Goal: Communication & Community: Ask a question

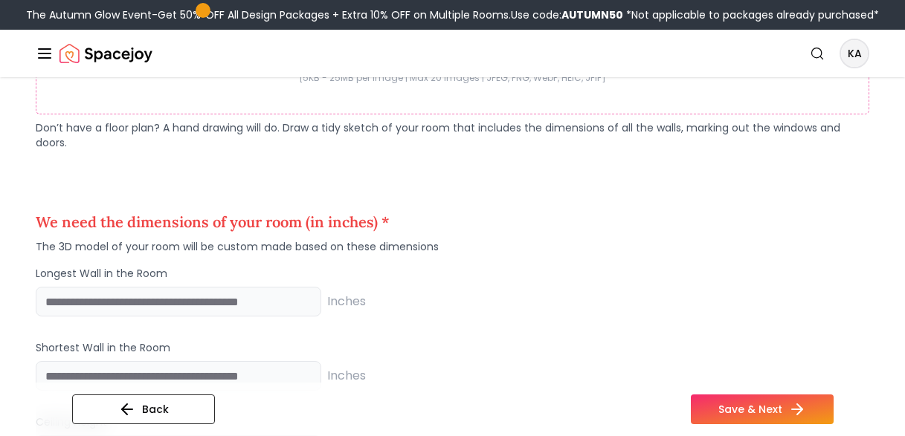
scroll to position [1059, 0]
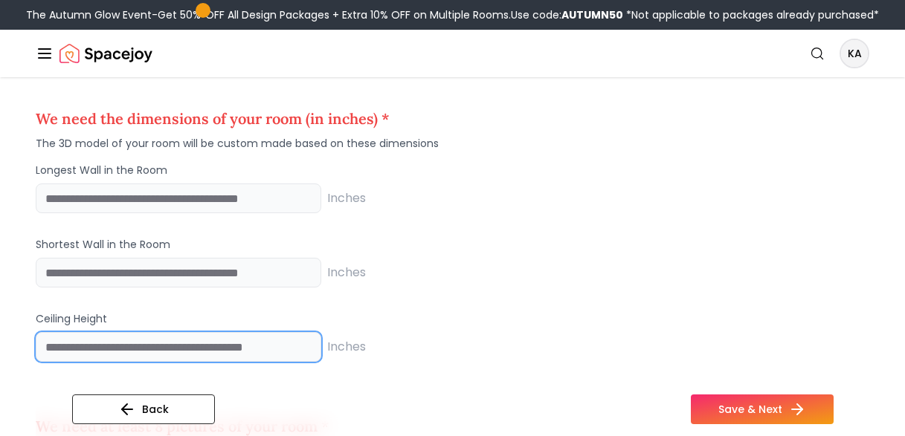
click at [239, 336] on input "number" at bounding box center [178, 347] width 285 height 30
type input "***"
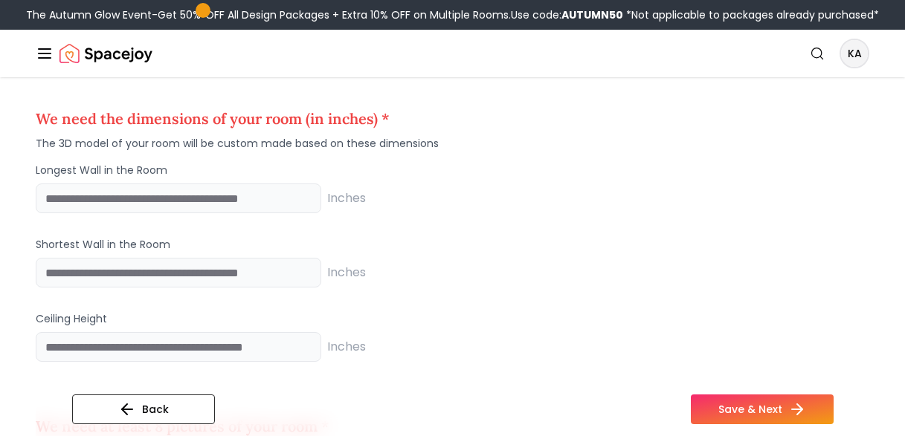
click at [511, 271] on div "Inches" at bounding box center [452, 273] width 833 height 30
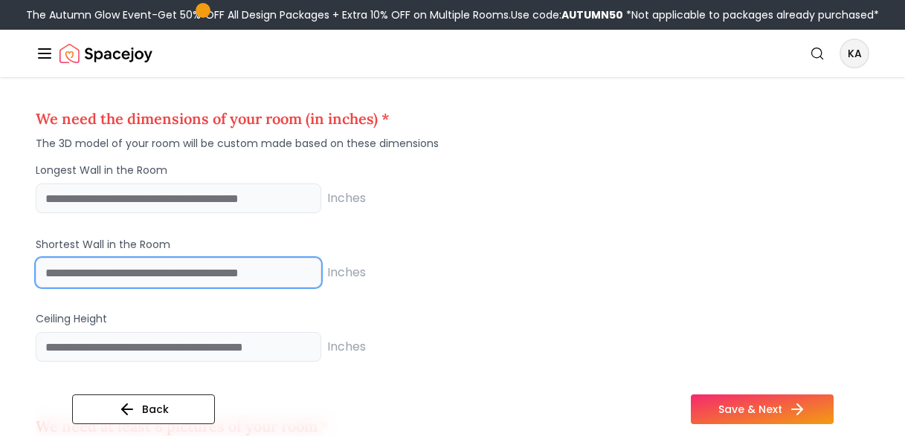
click at [245, 283] on input "number" at bounding box center [178, 273] width 285 height 30
type input "*****"
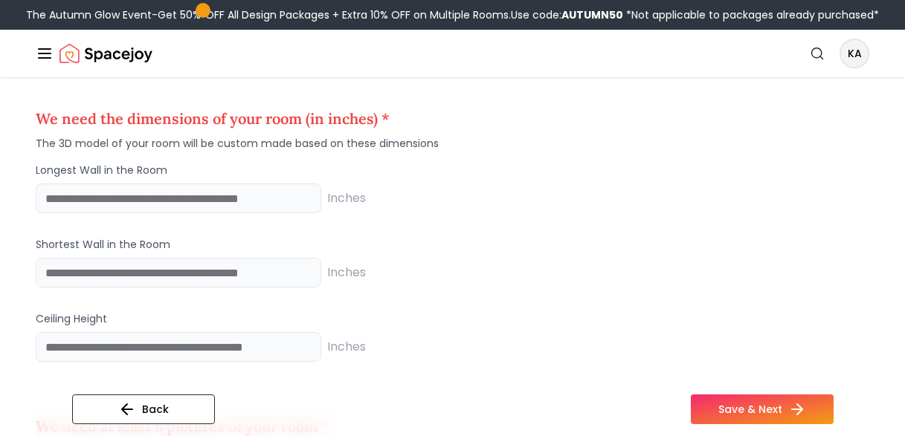
click at [541, 195] on div "Inches" at bounding box center [452, 199] width 833 height 30
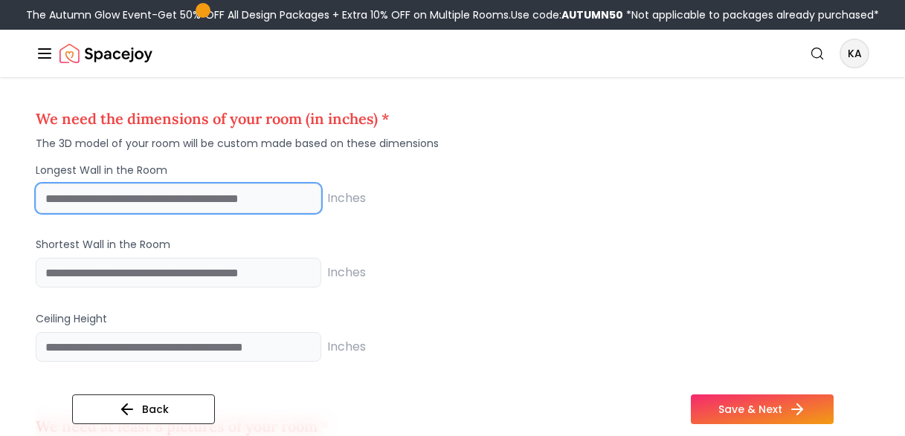
click at [183, 196] on input "number" at bounding box center [178, 199] width 285 height 30
type input "***"
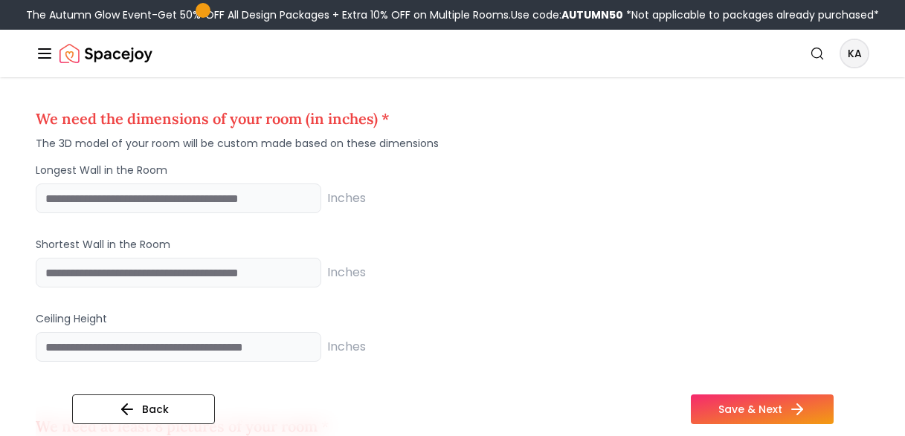
click at [539, 198] on div "*** Inches" at bounding box center [452, 199] width 833 height 30
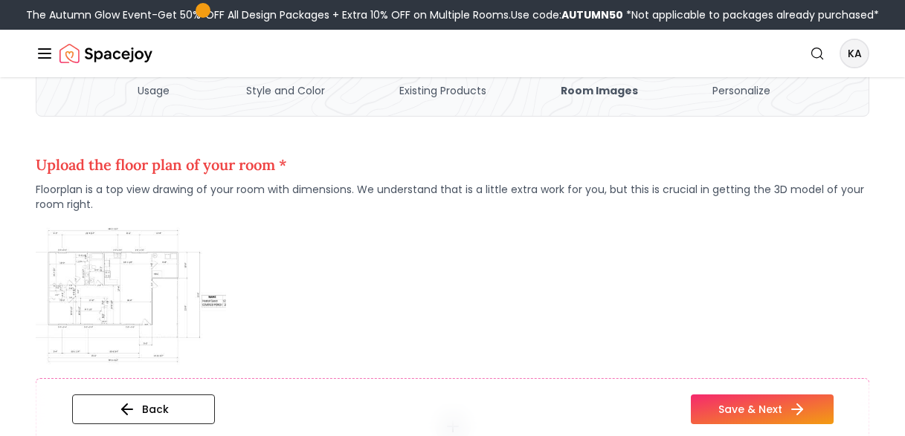
scroll to position [166, 0]
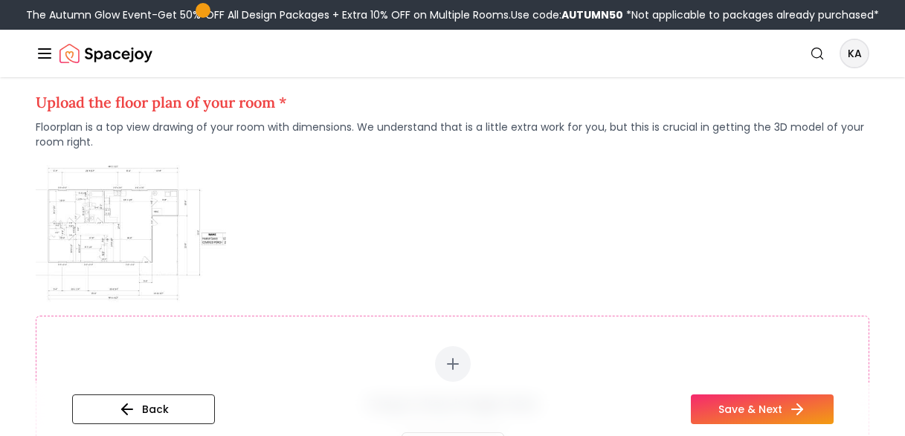
click at [283, 179] on div "Drag & drop images here Select Images [5KB - 25MB per image | Max 20 images | J…" at bounding box center [452, 346] width 833 height 370
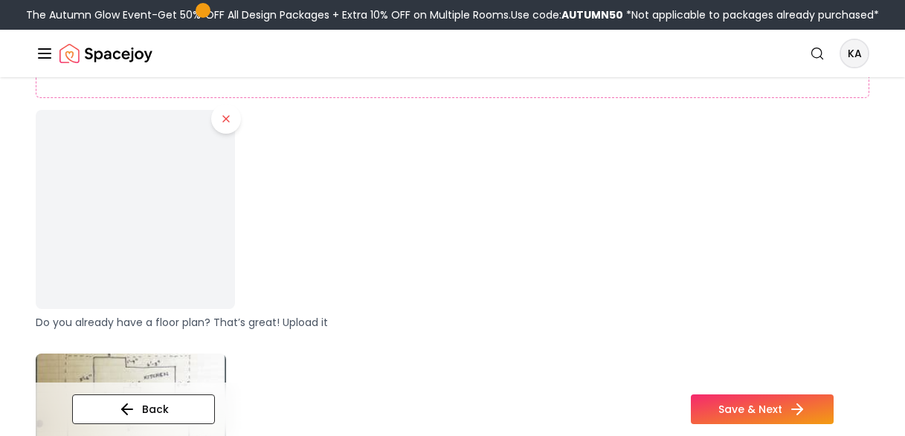
scroll to position [626, 0]
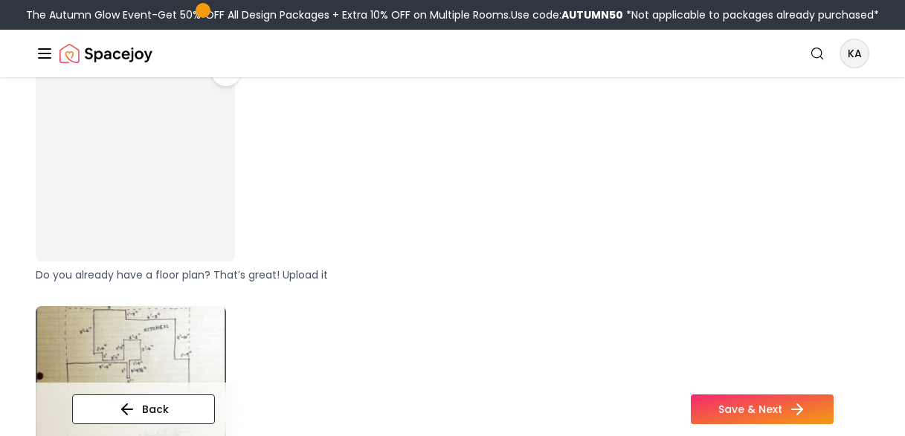
click at [143, 216] on img at bounding box center [135, 162] width 210 height 210
click at [333, 213] on div at bounding box center [452, 161] width 833 height 199
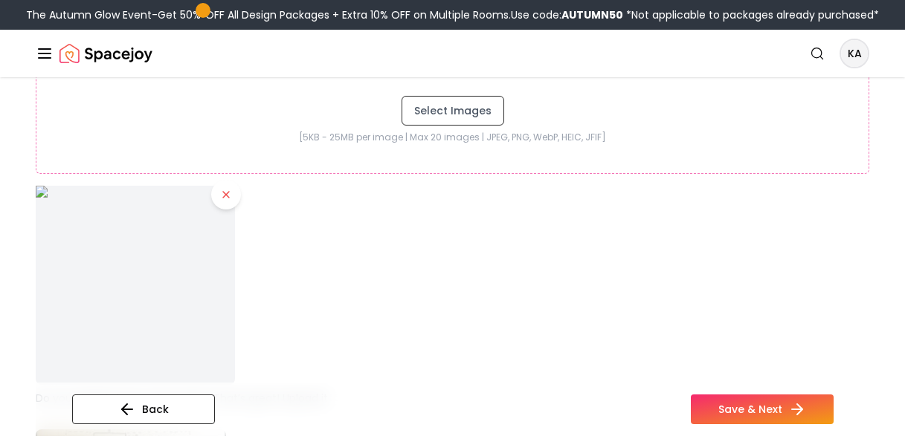
scroll to position [477, 0]
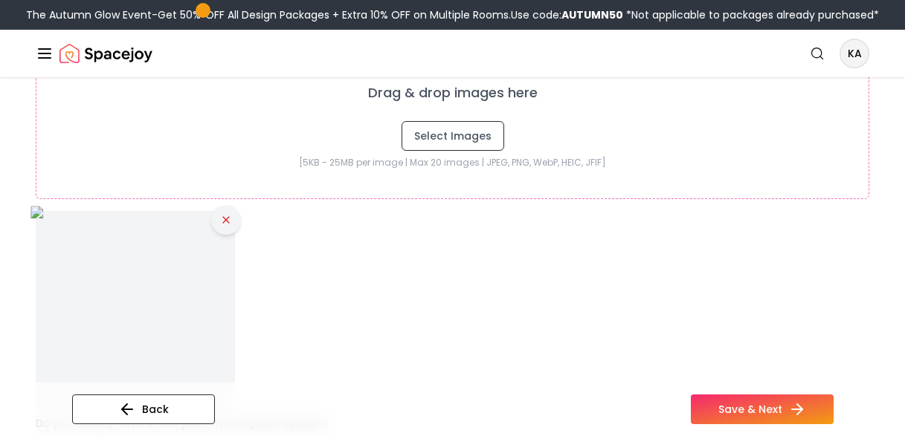
click at [224, 225] on icon at bounding box center [226, 220] width 12 height 12
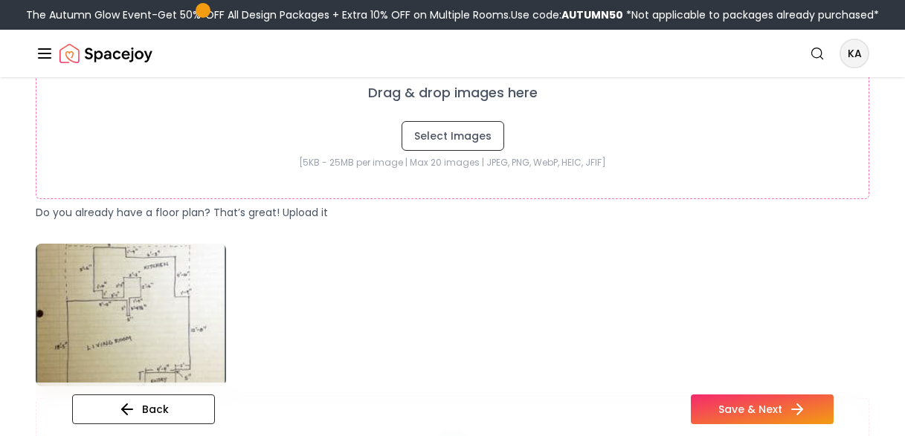
click at [451, 134] on button "Select Images" at bounding box center [452, 136] width 103 height 30
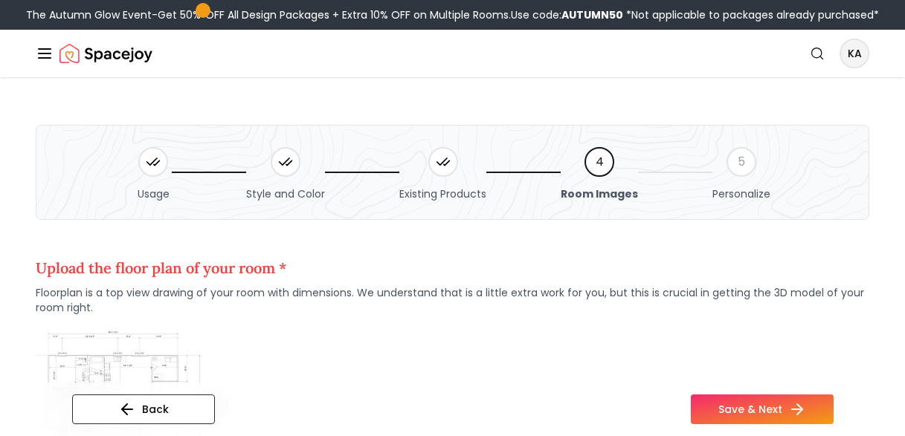
scroll to position [326, 0]
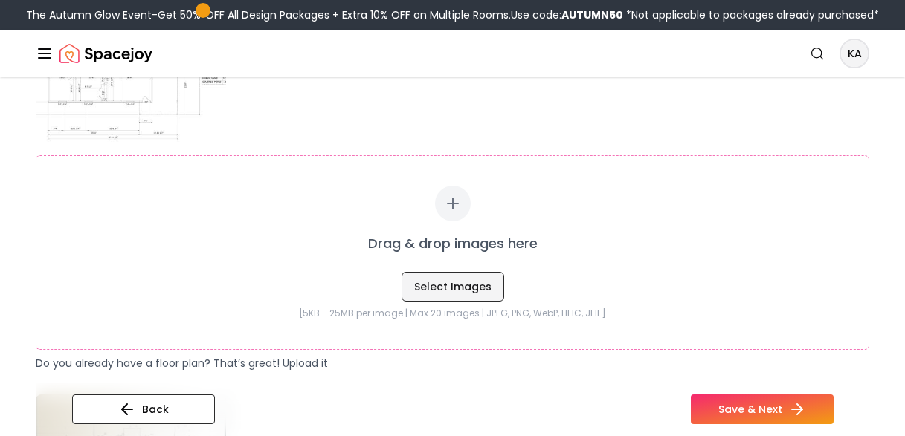
click at [459, 284] on button "Select Images" at bounding box center [452, 287] width 103 height 30
type input "**********"
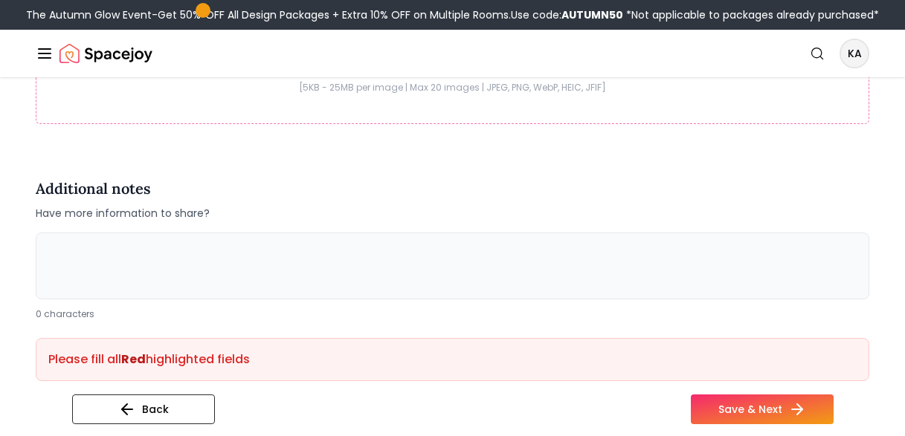
scroll to position [3689, 0]
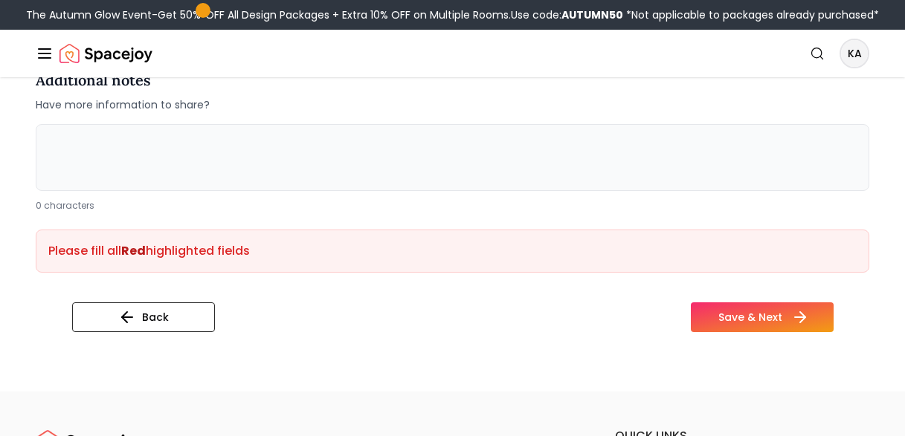
click at [765, 317] on button "Save & Next" at bounding box center [762, 318] width 143 height 30
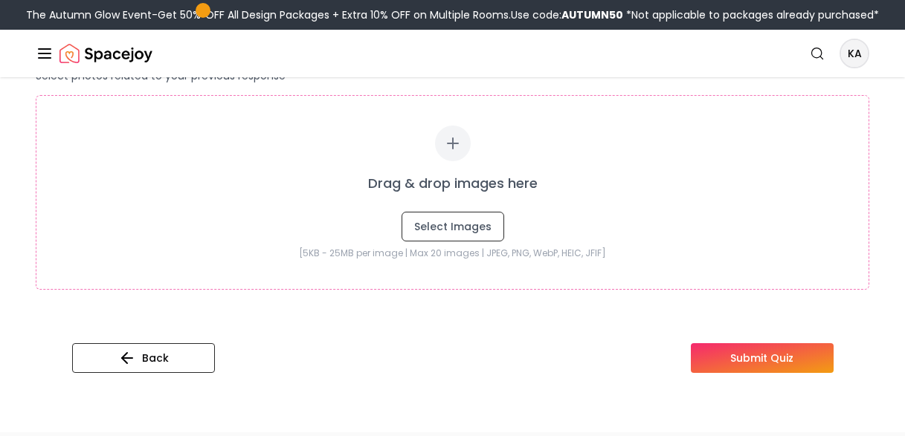
scroll to position [451, 0]
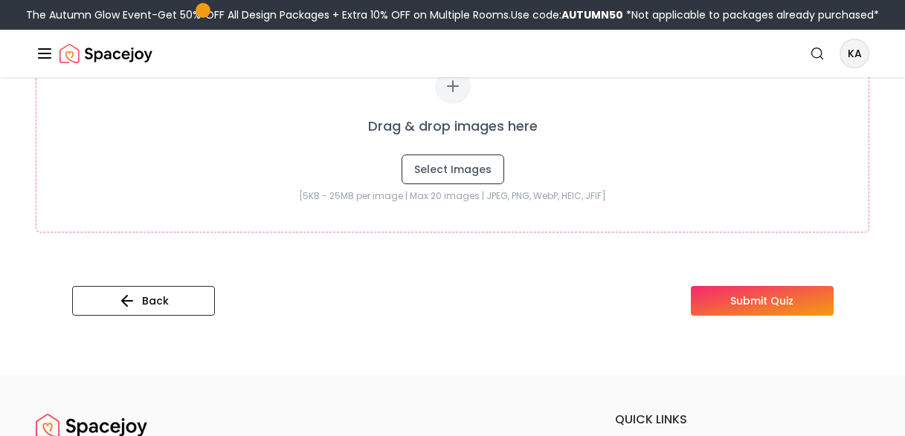
click at [775, 312] on button "Submit Quiz" at bounding box center [762, 301] width 143 height 30
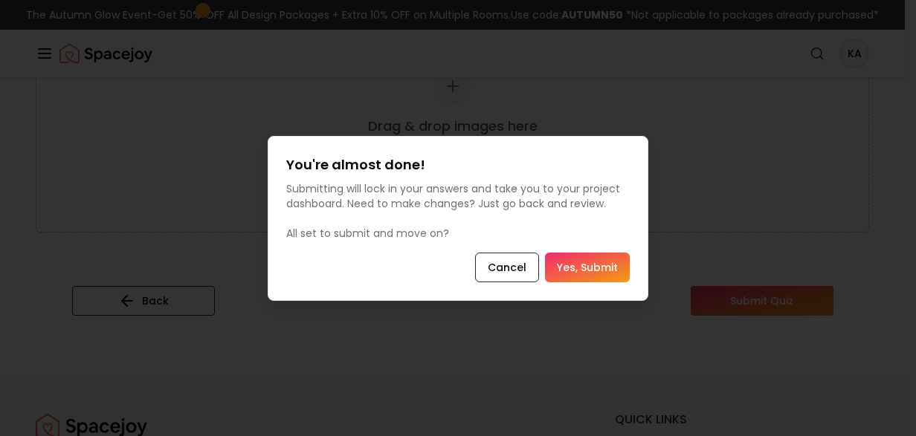
click at [581, 273] on button "Yes, Submit" at bounding box center [587, 268] width 85 height 30
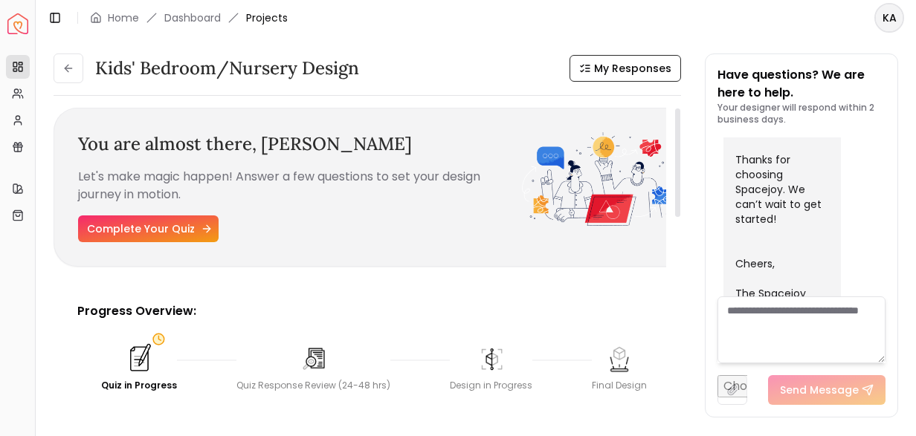
click at [165, 233] on link "Complete Your Quiz" at bounding box center [148, 229] width 141 height 27
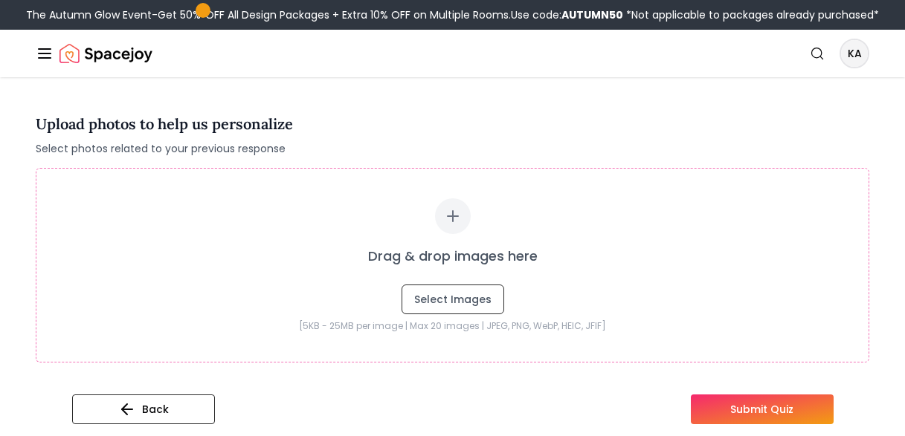
scroll to position [612, 0]
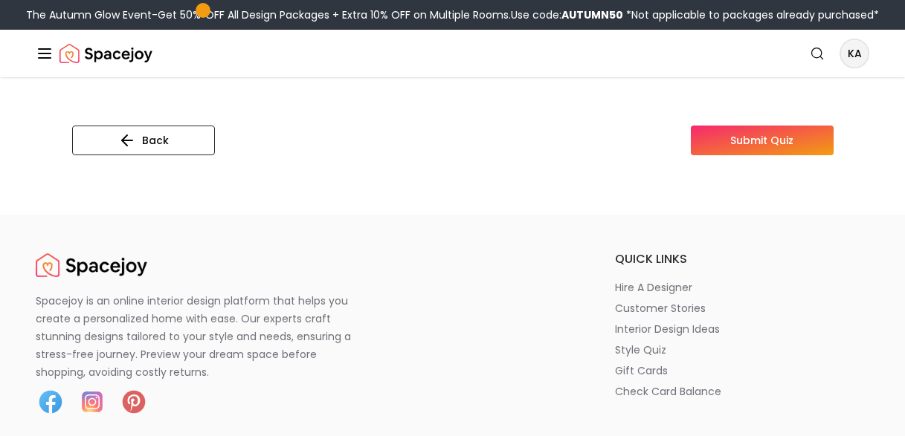
click at [734, 150] on button "Submit Quiz" at bounding box center [762, 141] width 143 height 30
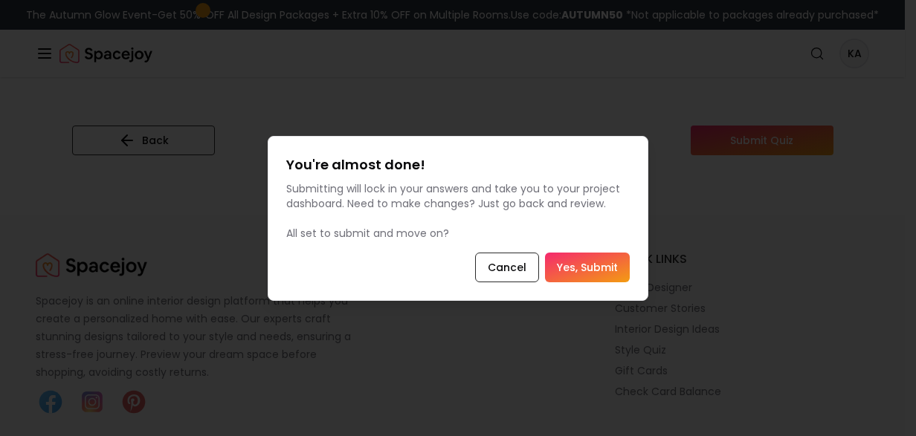
click at [622, 259] on button "Yes, Submit" at bounding box center [587, 268] width 85 height 30
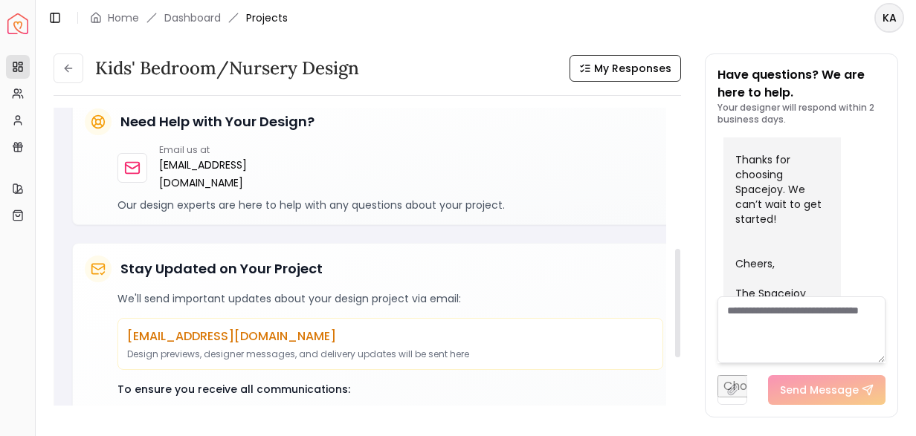
scroll to position [83, 0]
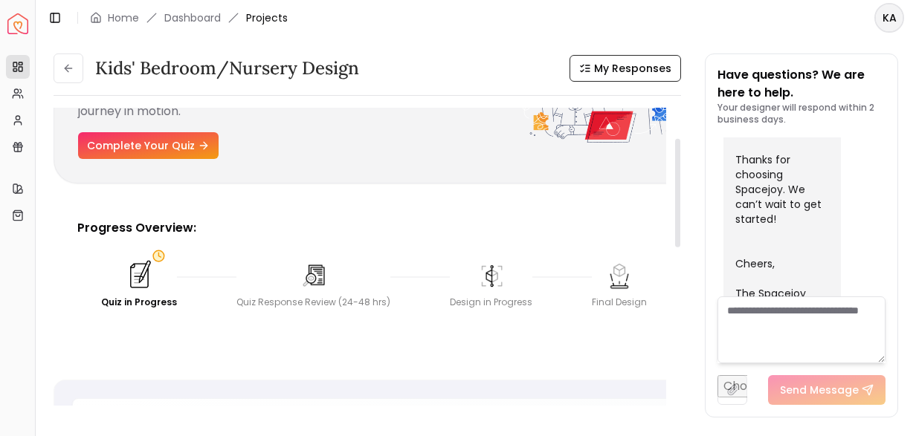
click at [335, 280] on div "Quiz Response Review (24-48 hrs)" at bounding box center [313, 285] width 154 height 48
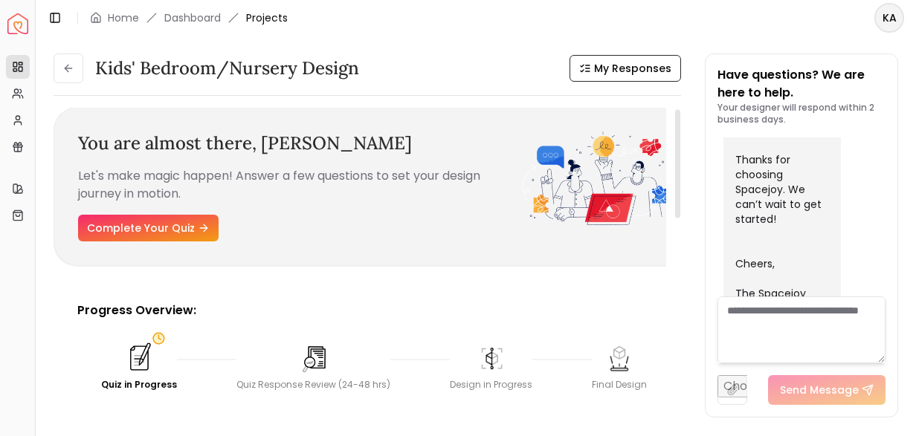
scroll to position [0, 0]
click at [641, 65] on span "My Responses" at bounding box center [632, 68] width 77 height 15
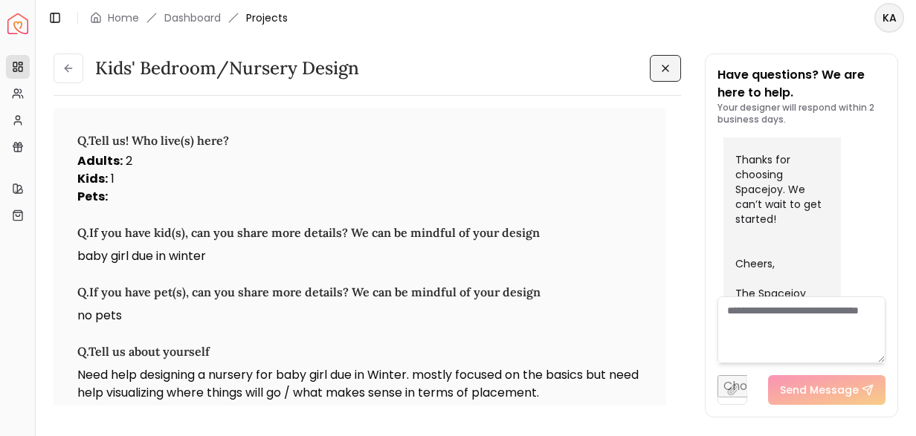
click at [674, 62] on button at bounding box center [665, 68] width 31 height 27
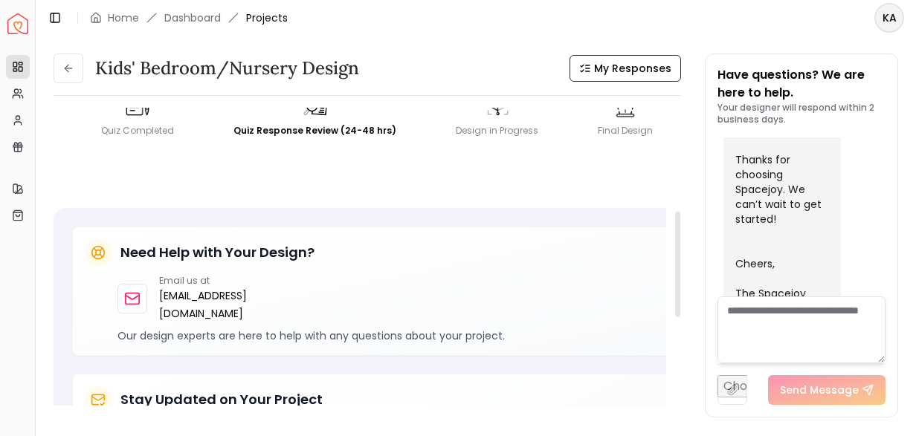
scroll to position [163, 0]
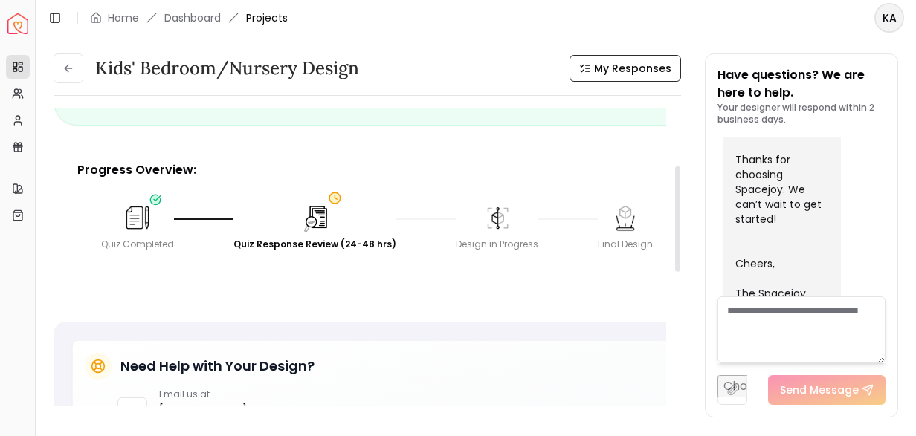
click at [304, 228] on img at bounding box center [315, 217] width 33 height 33
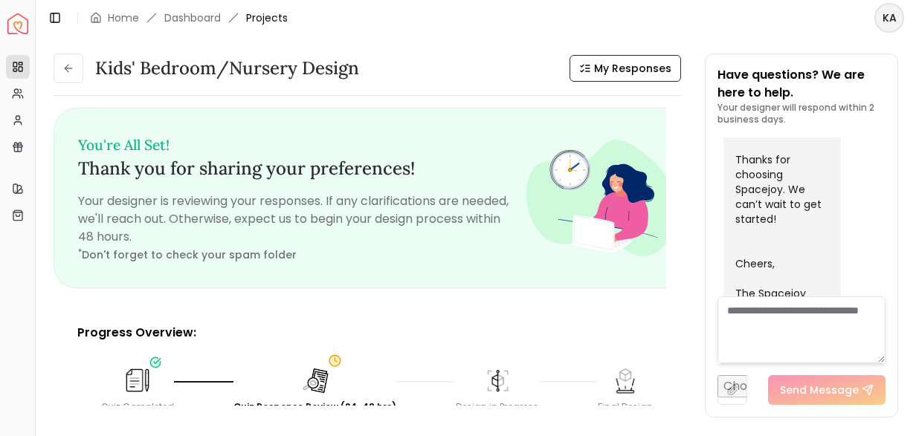
click at [893, 13] on html "Spacejoy Dashboard Overview Projects My Referrals My Profile Gift Card Balance …" at bounding box center [458, 218] width 916 height 436
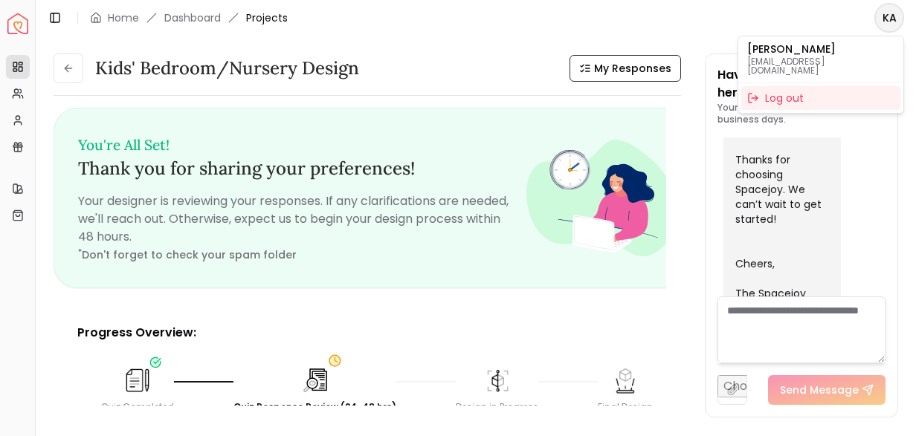
click at [474, 55] on html "Spacejoy Dashboard Overview Projects My Referrals My Profile Gift Card Balance …" at bounding box center [458, 218] width 916 height 436
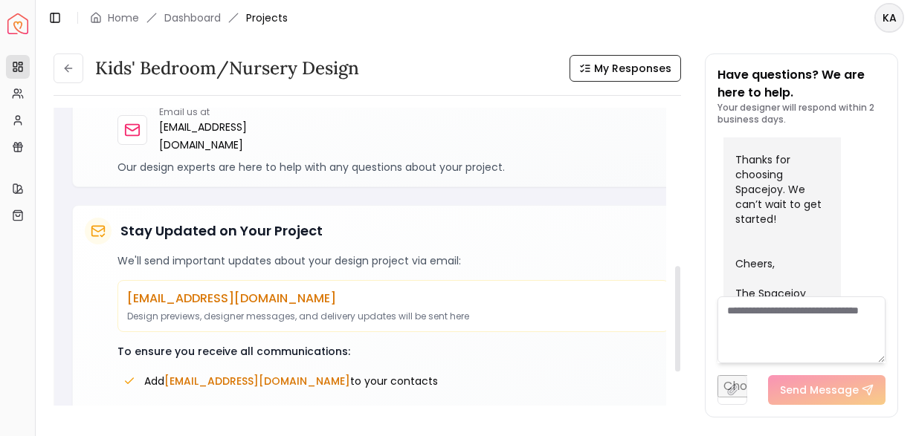
scroll to position [572, 0]
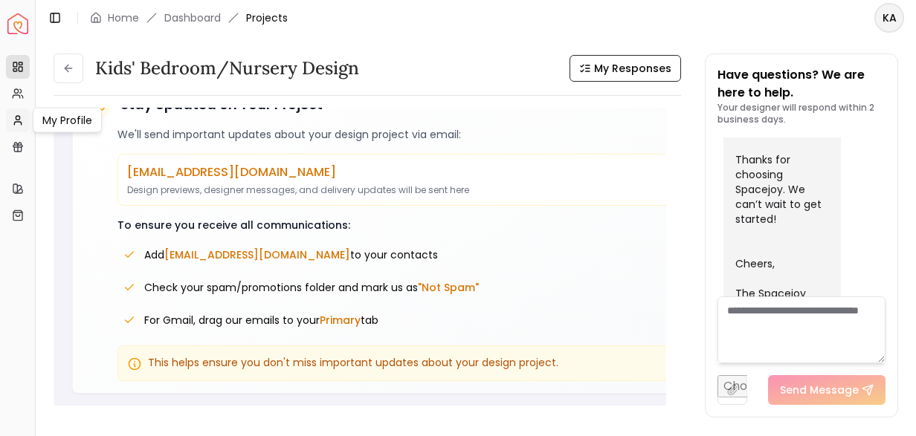
click at [13, 114] on icon at bounding box center [18, 120] width 12 height 12
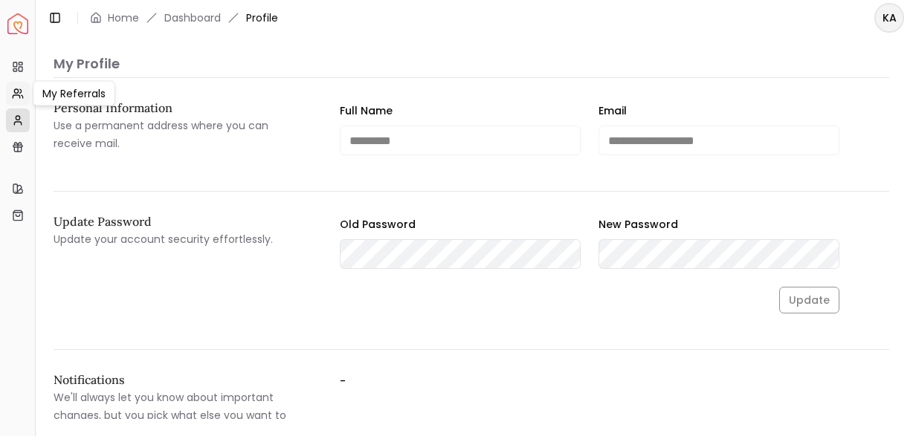
click at [19, 88] on icon at bounding box center [18, 94] width 12 height 12
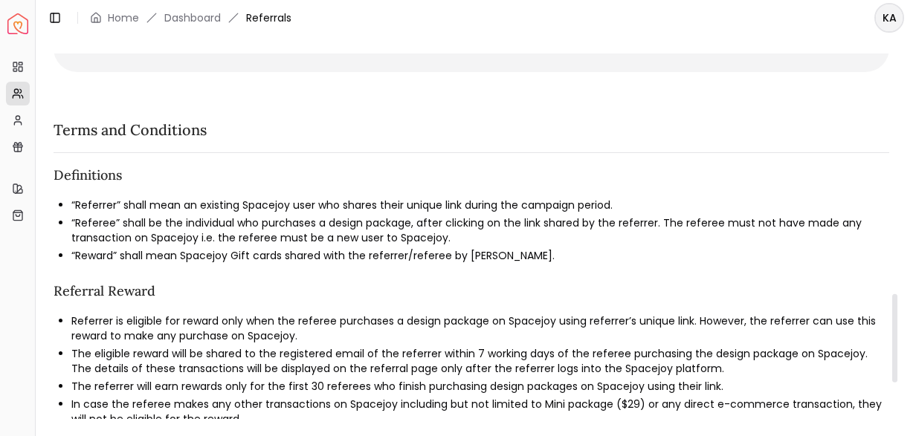
scroll to position [1139, 0]
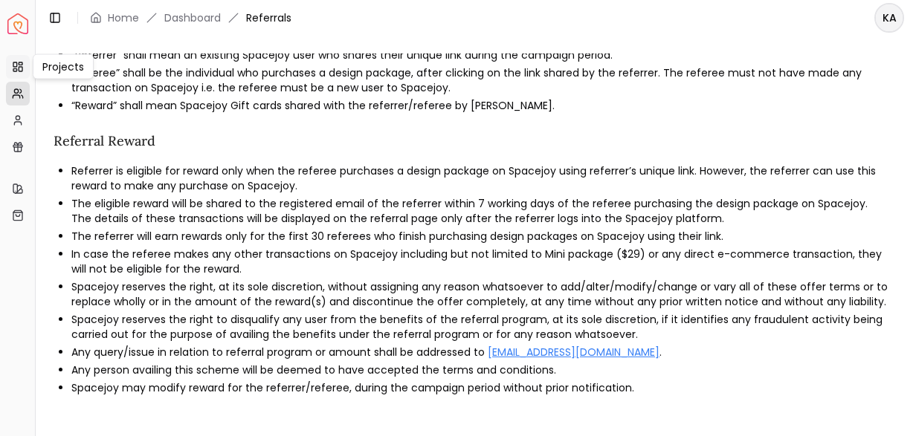
click at [21, 56] on link "Projects" at bounding box center [18, 67] width 24 height 24
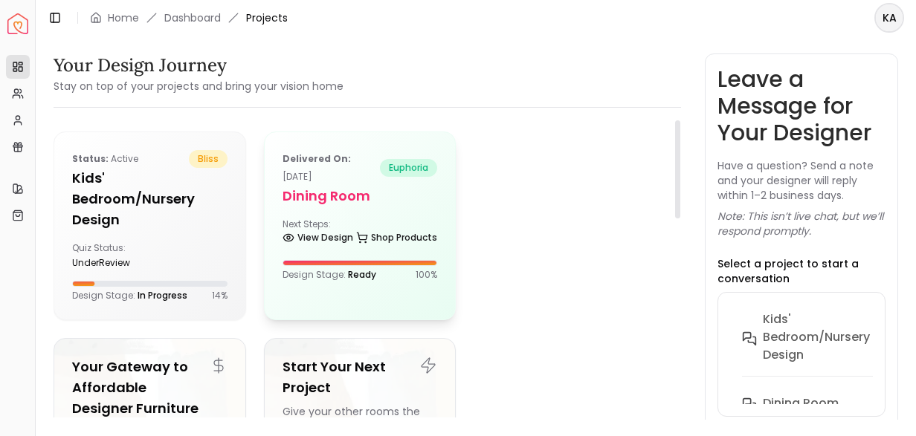
click at [343, 223] on div "Next Steps: View Design Shop Products" at bounding box center [360, 234] width 155 height 30
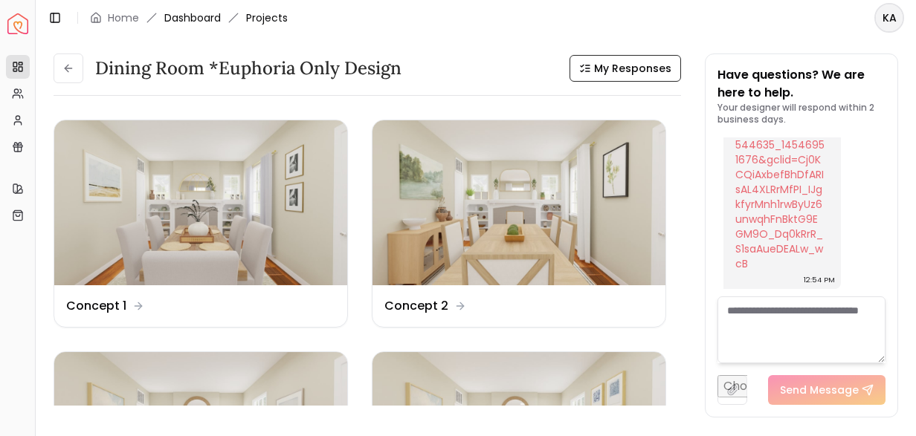
click at [181, 20] on link "Dashboard" at bounding box center [192, 17] width 57 height 15
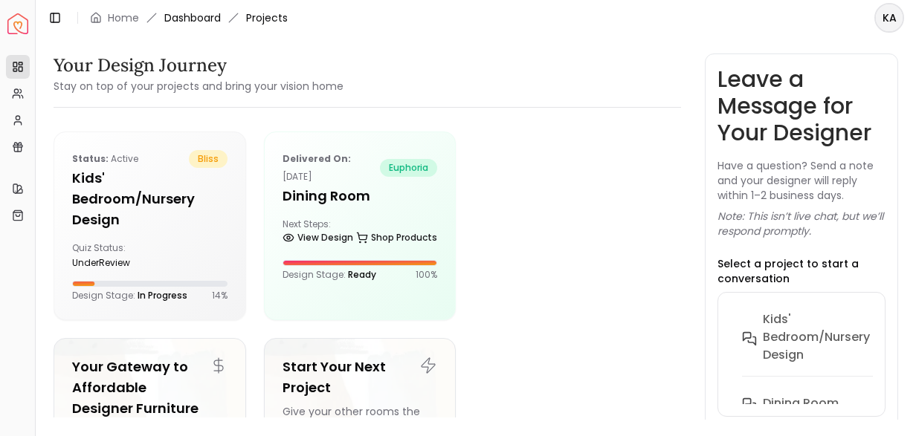
click at [178, 21] on link "Dashboard" at bounding box center [192, 17] width 57 height 15
click at [96, 16] on icon "breadcrumb" at bounding box center [96, 18] width 12 height 12
click at [118, 19] on link "Home" at bounding box center [123, 17] width 31 height 15
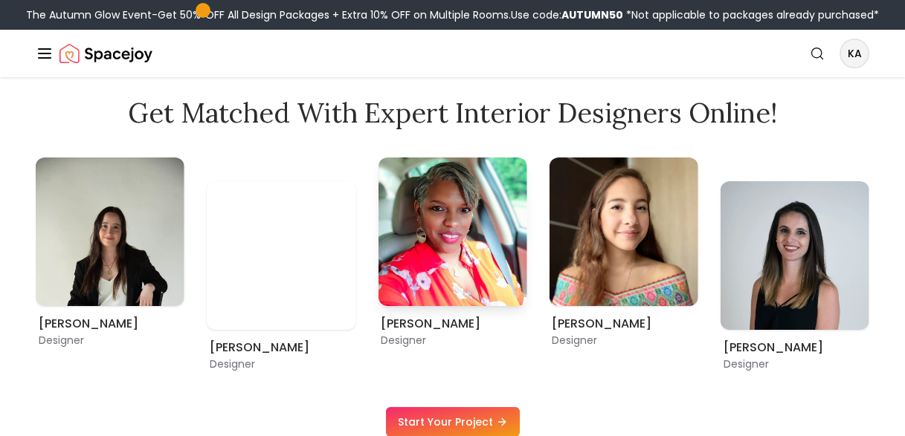
scroll to position [735, 0]
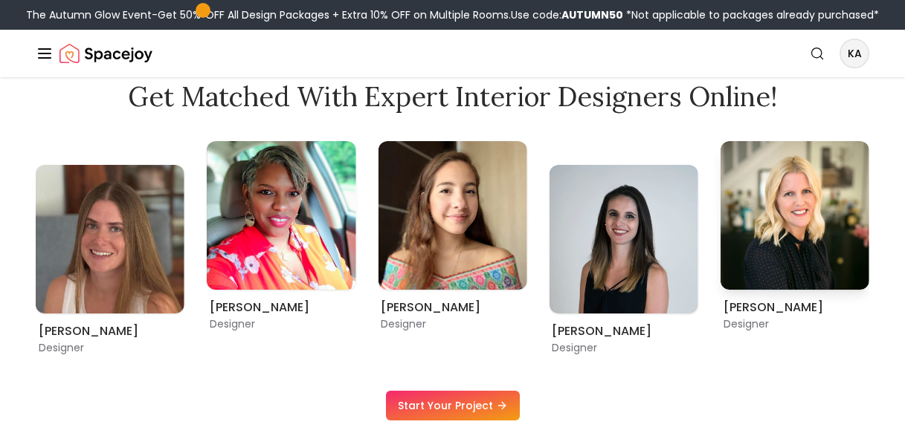
click at [755, 213] on img "3 / 11" at bounding box center [794, 215] width 149 height 149
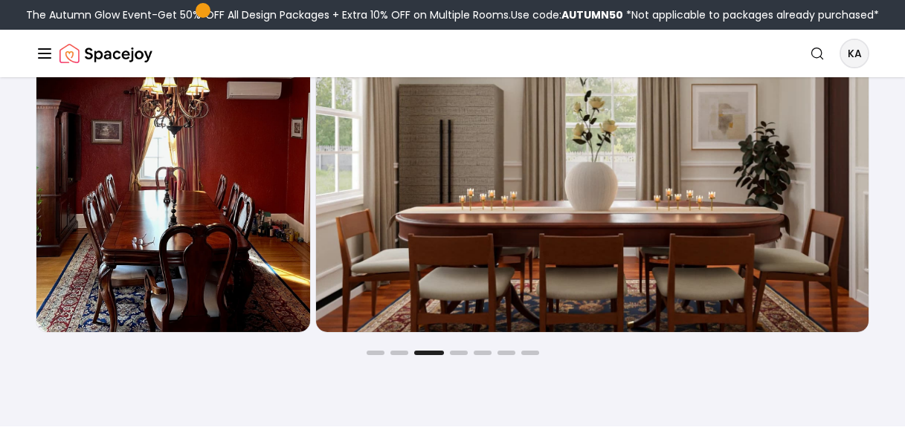
scroll to position [2395, 0]
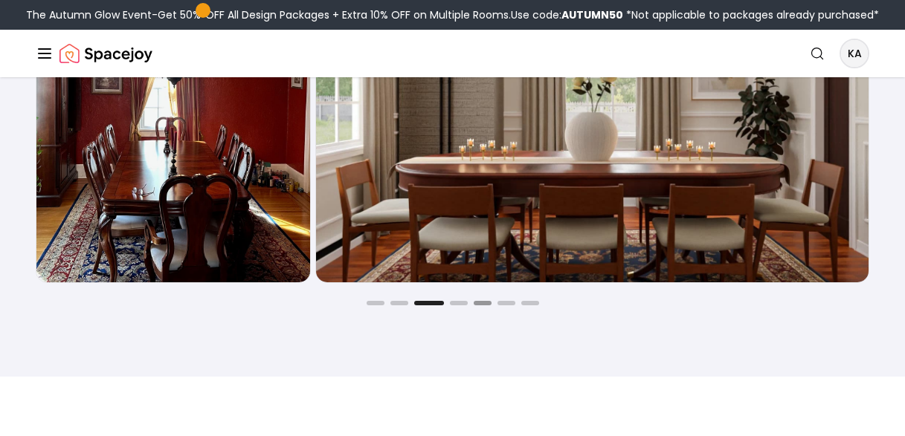
click at [481, 305] on button "Go to slide 5" at bounding box center [483, 303] width 18 height 4
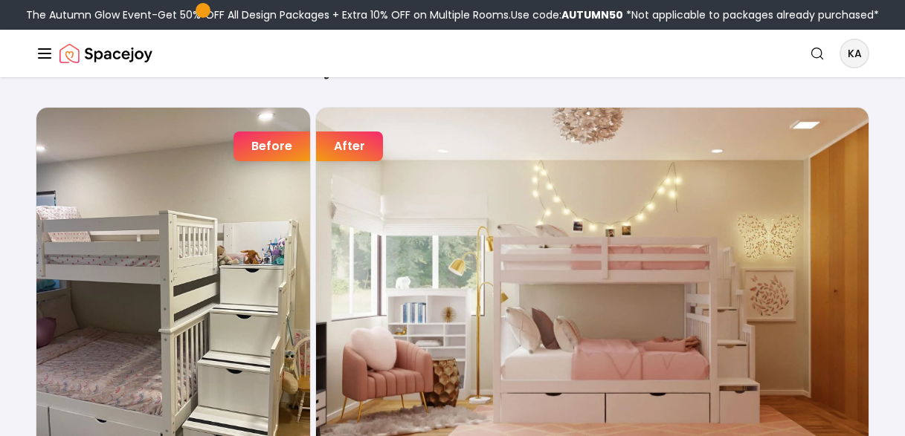
scroll to position [2307, 0]
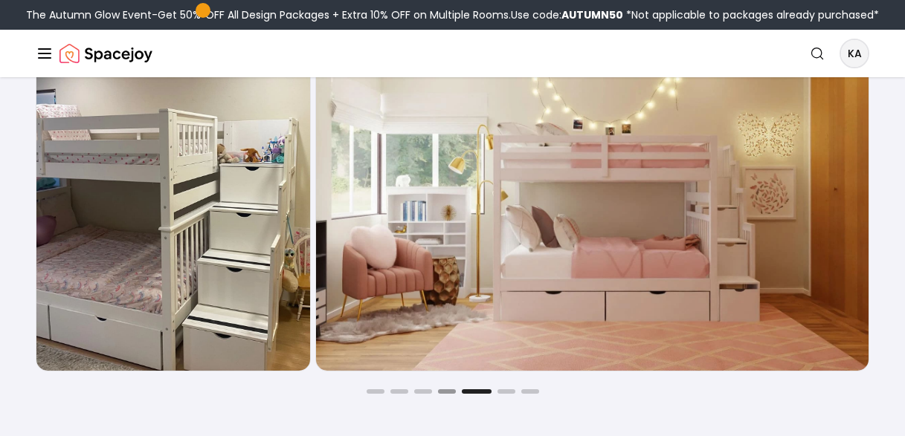
click at [449, 393] on button "Go to slide 4" at bounding box center [447, 392] width 18 height 4
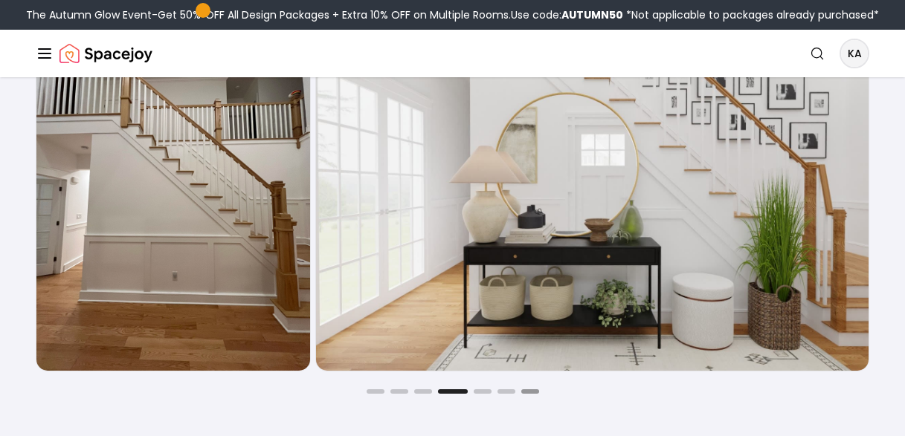
click at [526, 392] on button "Go to slide 7" at bounding box center [530, 392] width 18 height 4
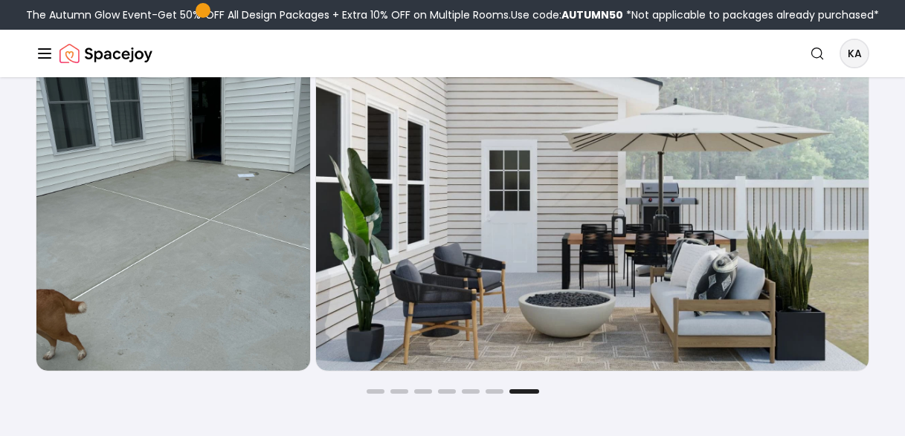
click at [433, 392] on div at bounding box center [452, 392] width 833 height 4
click at [422, 390] on button "Go to slide 3" at bounding box center [423, 392] width 18 height 4
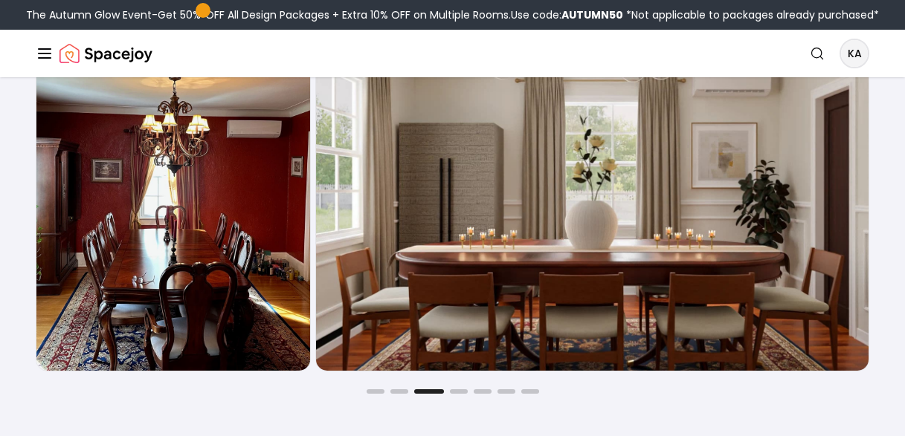
click at [451, 394] on div at bounding box center [452, 392] width 833 height 4
click at [460, 393] on button "Go to slide 4" at bounding box center [459, 392] width 18 height 4
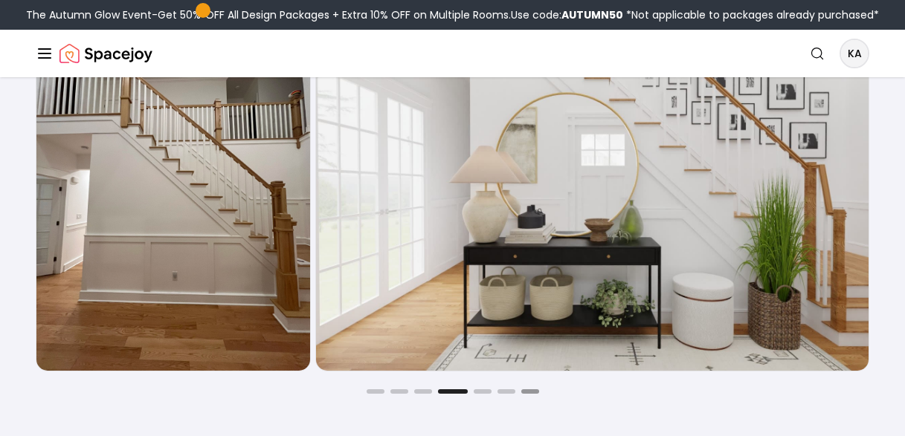
click at [535, 393] on button "Go to slide 7" at bounding box center [530, 392] width 18 height 4
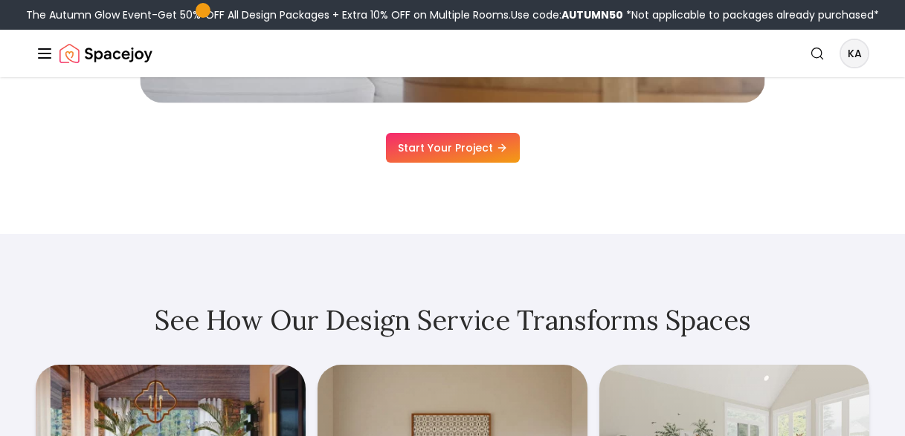
scroll to position [4305, 0]
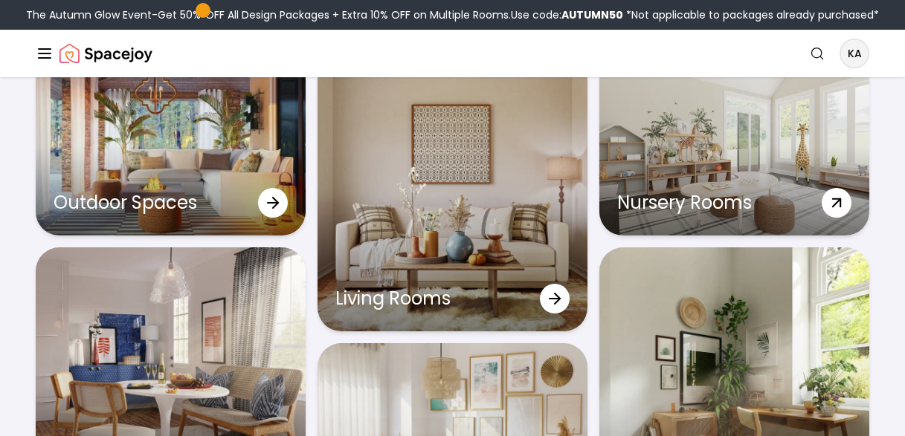
click at [688, 215] on p "Nursery Rooms" at bounding box center [684, 203] width 135 height 24
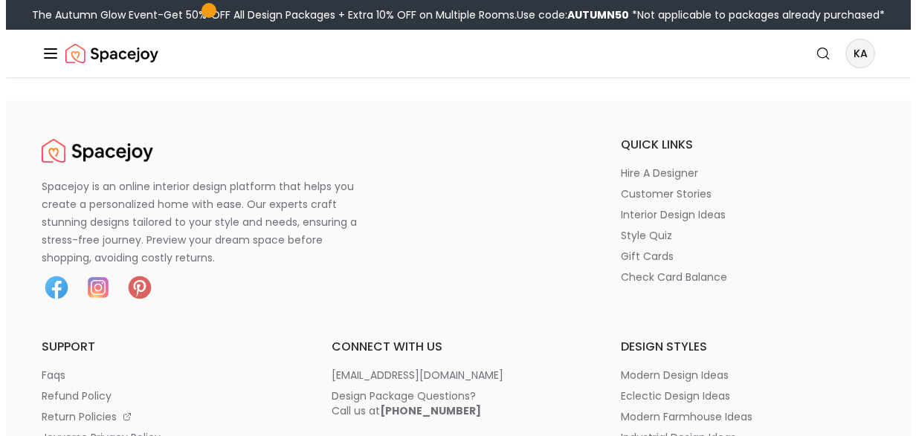
scroll to position [3939, 0]
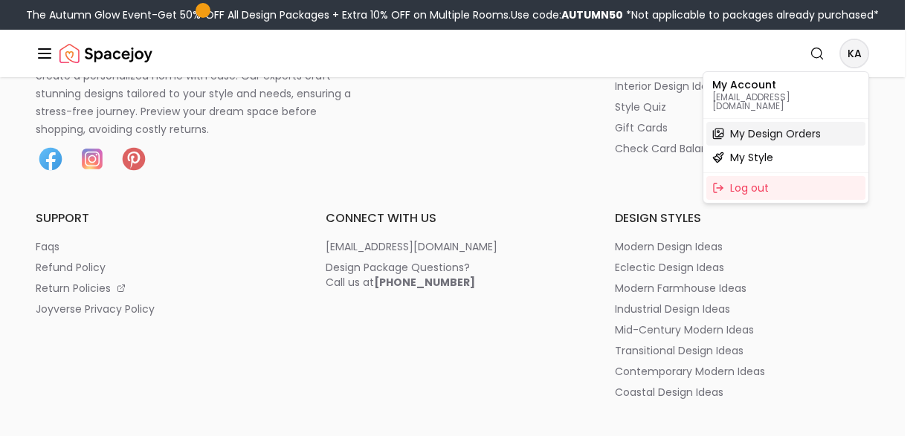
click at [762, 129] on span "My Design Orders" at bounding box center [775, 133] width 91 height 15
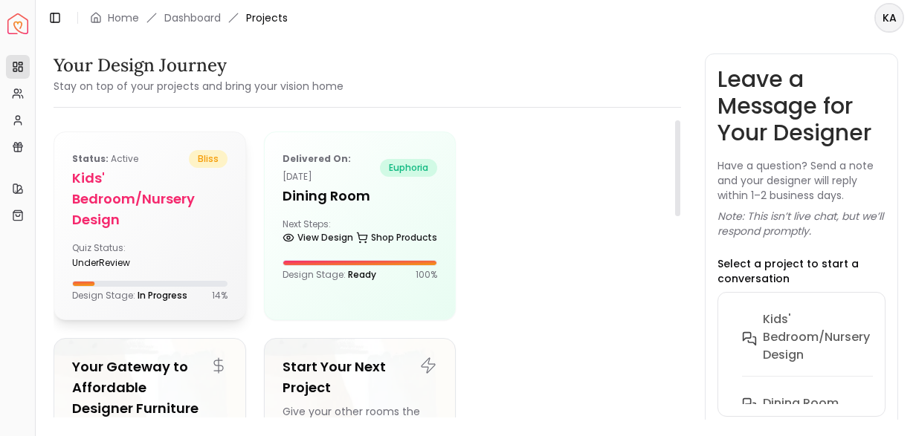
click at [170, 204] on h5 "Kids' Bedroom/Nursery design" at bounding box center [149, 199] width 155 height 62
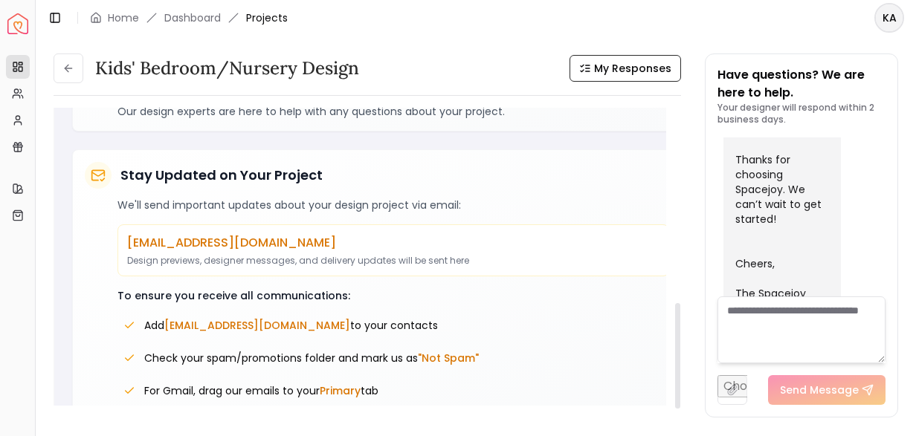
scroll to position [549, 0]
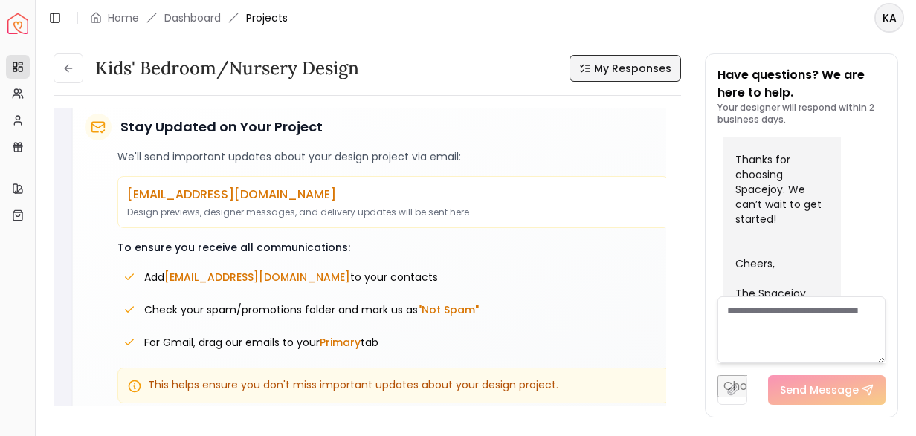
click at [621, 79] on button "My Responses" at bounding box center [626, 68] width 112 height 27
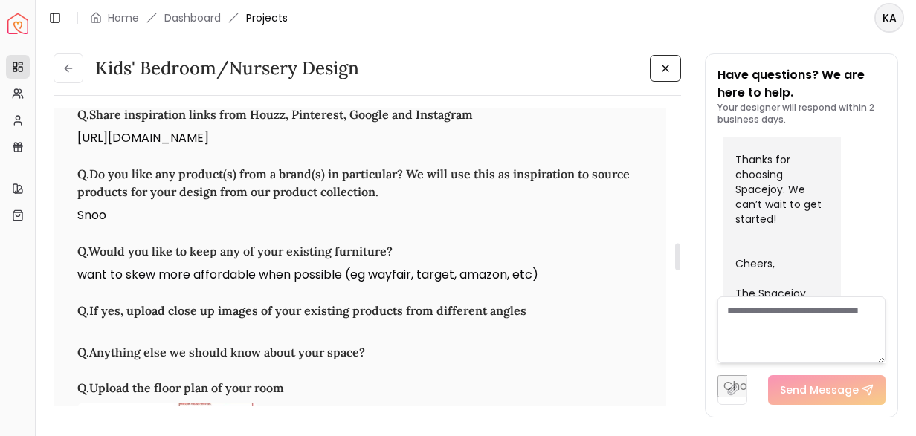
scroll to position [1518, 0]
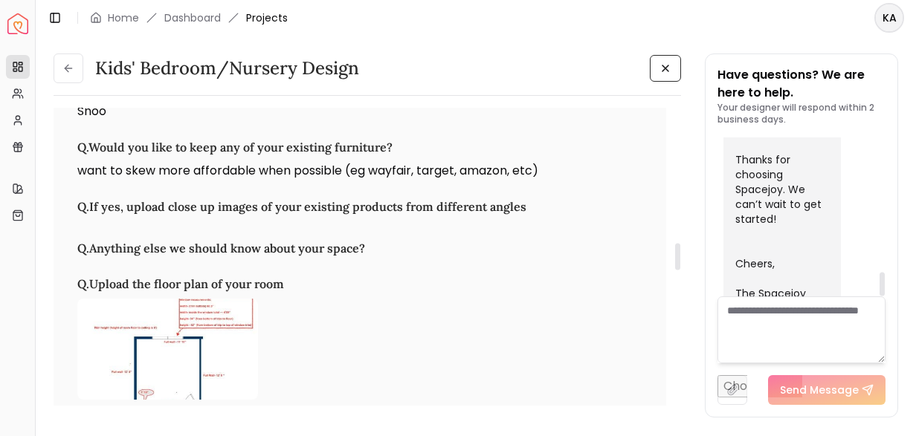
click at [761, 314] on textarea at bounding box center [801, 330] width 168 height 67
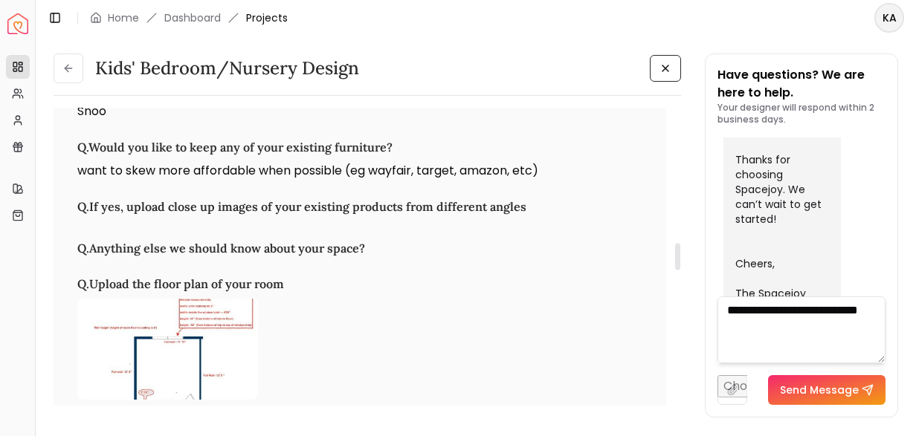
paste textarea "**********"
type textarea "**********"
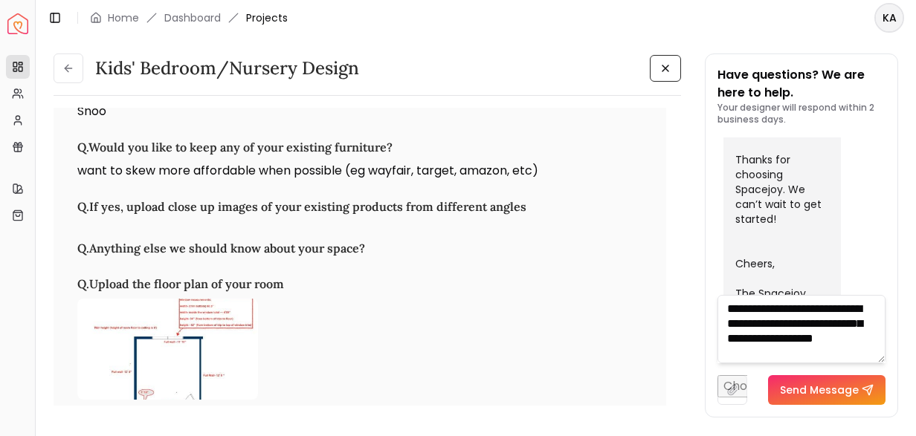
drag, startPoint x: 880, startPoint y: 359, endPoint x: 894, endPoint y: 461, distance: 102.8
click at [894, 436] on html "Spacejoy Dashboard Overview Projects My Referrals My Profile Gift Card Balance …" at bounding box center [458, 218] width 916 height 436
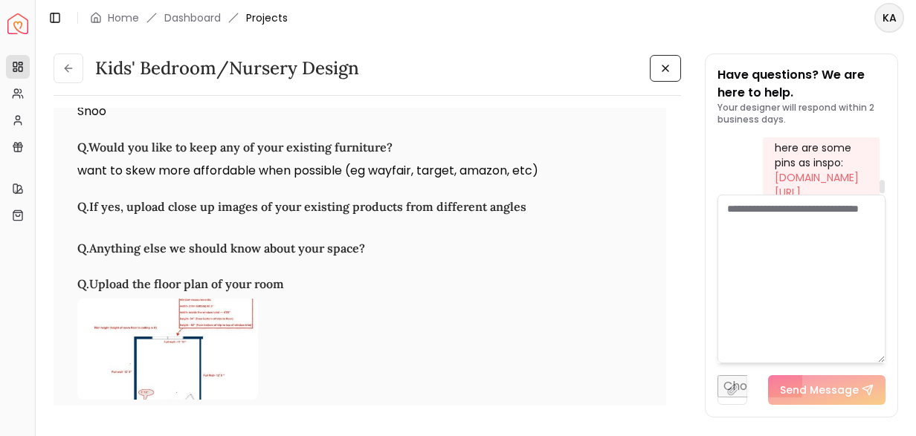
scroll to position [1114, 0]
click at [839, 309] on textarea at bounding box center [801, 279] width 168 height 169
paste textarea "**********"
type textarea "**********"
click at [822, 238] on textarea at bounding box center [801, 279] width 168 height 169
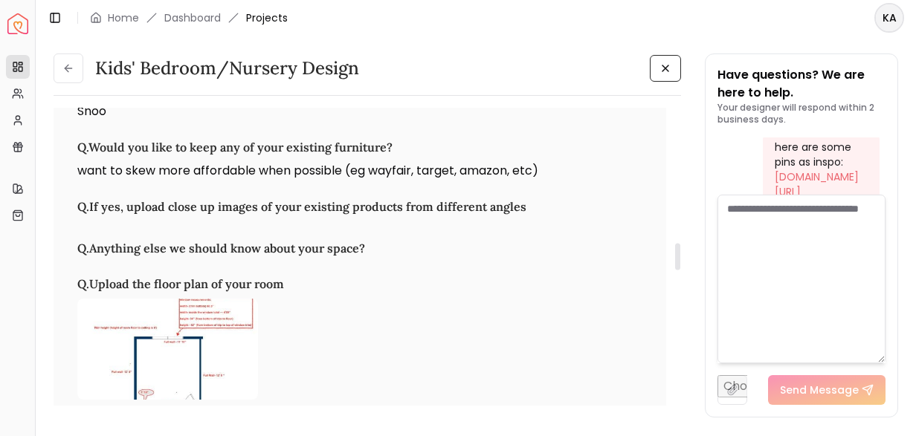
paste textarea "**********"
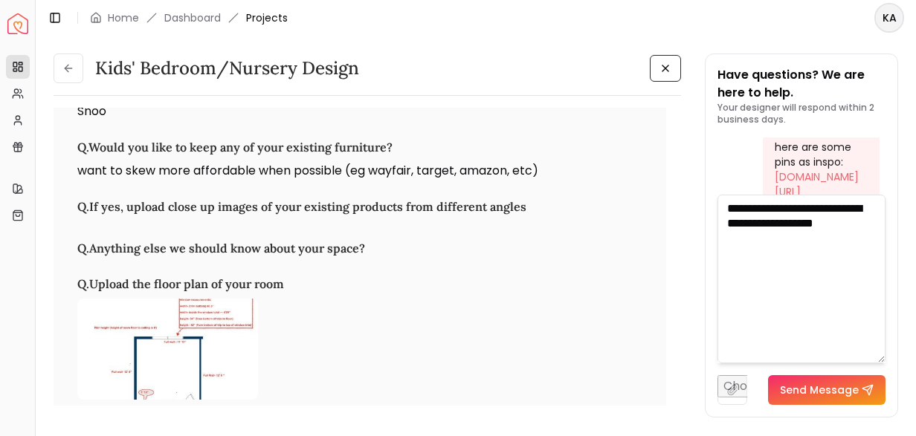
type textarea "**********"
click at [859, 383] on button "Send Message" at bounding box center [826, 390] width 117 height 30
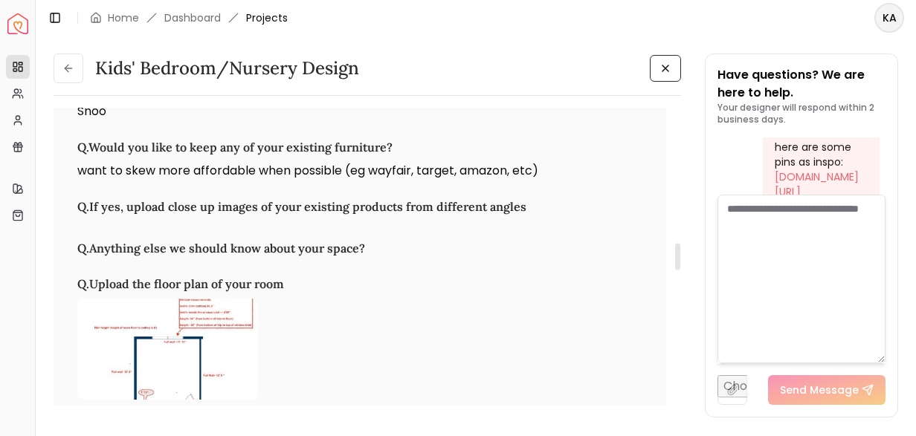
click at [785, 269] on textarea at bounding box center [801, 279] width 168 height 169
paste textarea "**********"
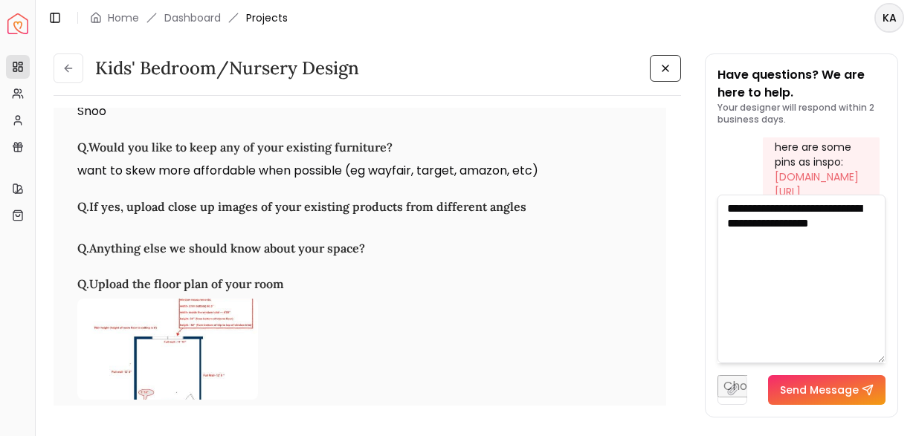
type textarea "**********"
click at [848, 387] on button "Send Message" at bounding box center [826, 390] width 117 height 30
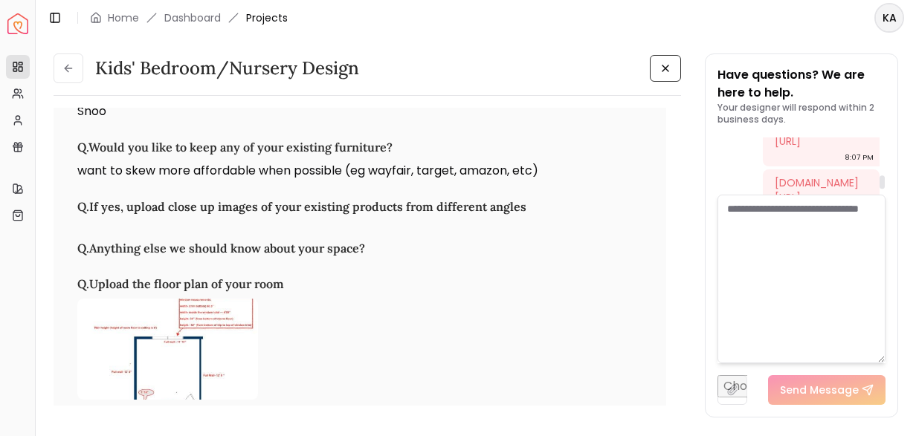
scroll to position [1329, 0]
click at [796, 262] on textarea at bounding box center [801, 279] width 168 height 169
paste textarea "**********"
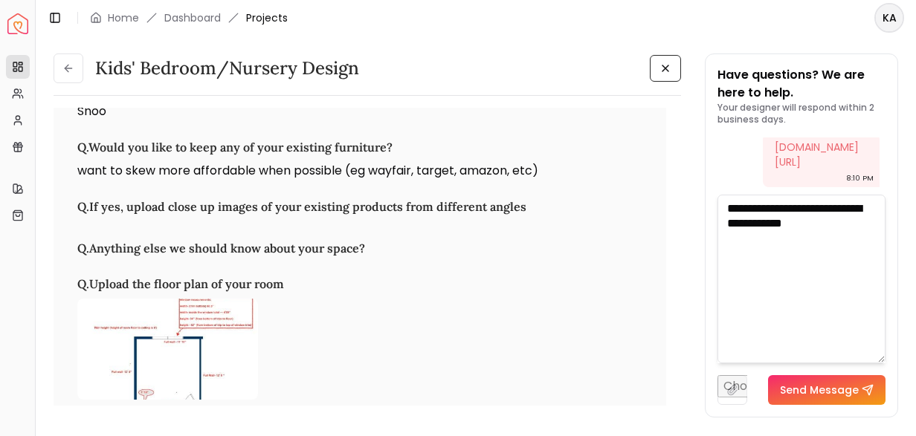
type textarea "**********"
click at [791, 388] on button "Send Message" at bounding box center [826, 390] width 117 height 30
